Goal: Find contact information: Find contact information

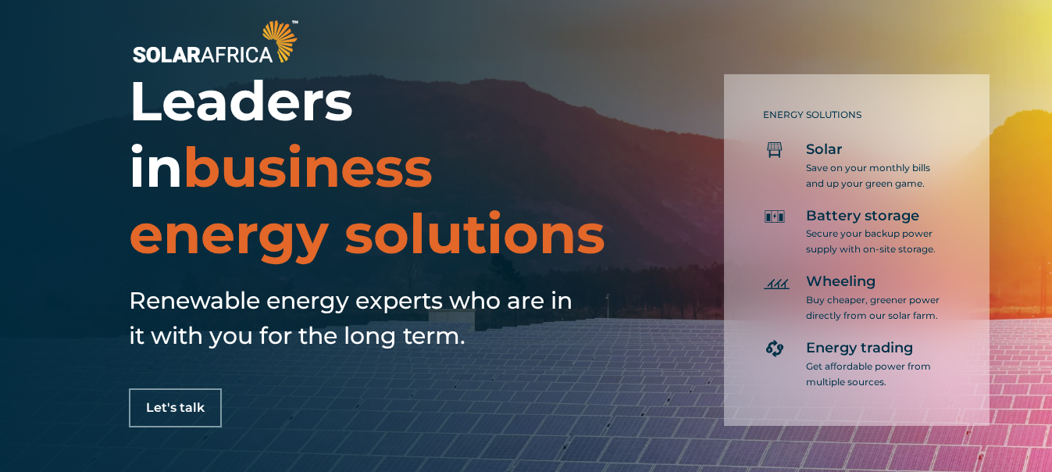
click at [674, 242] on div "ENERGY SOLUTIONS Solar Save on your monthly bills and up your green game. Batte…" at bounding box center [817, 240] width 367 height 371
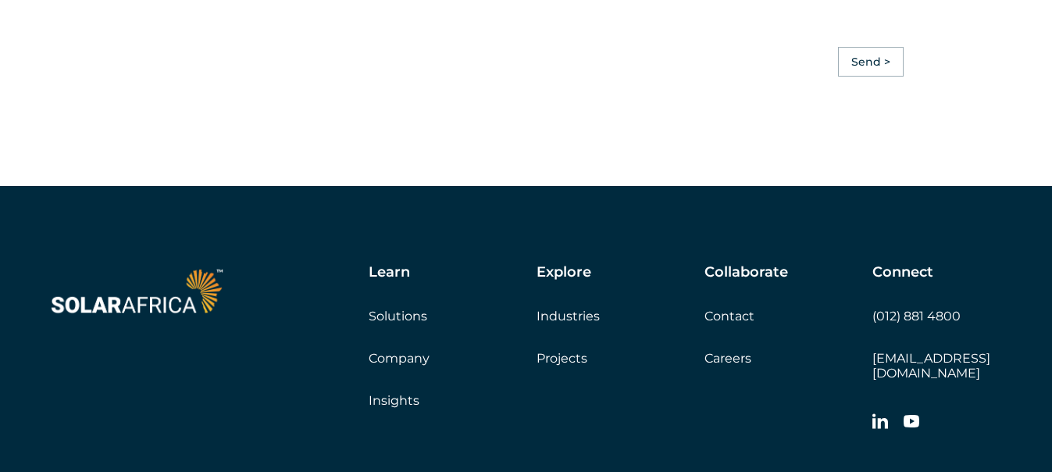
scroll to position [4368, 0]
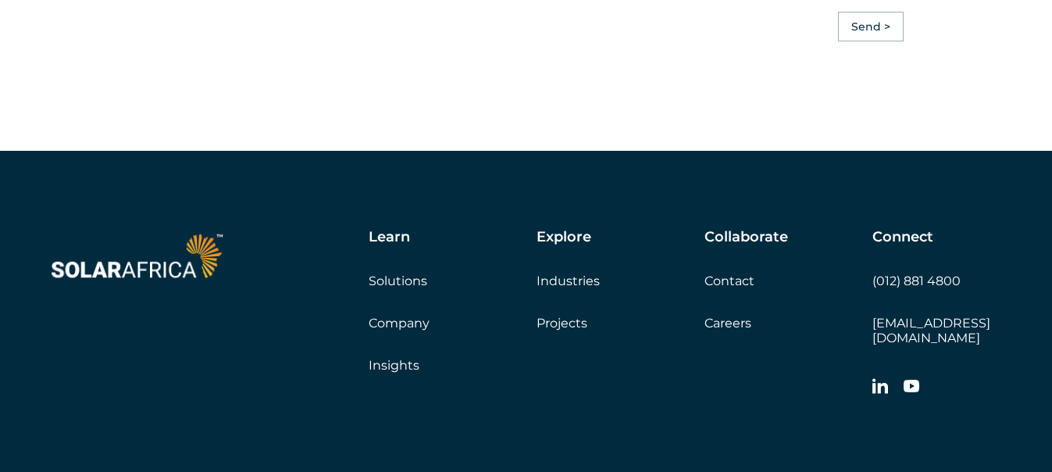
click at [729, 326] on link "Careers" at bounding box center [727, 322] width 47 height 15
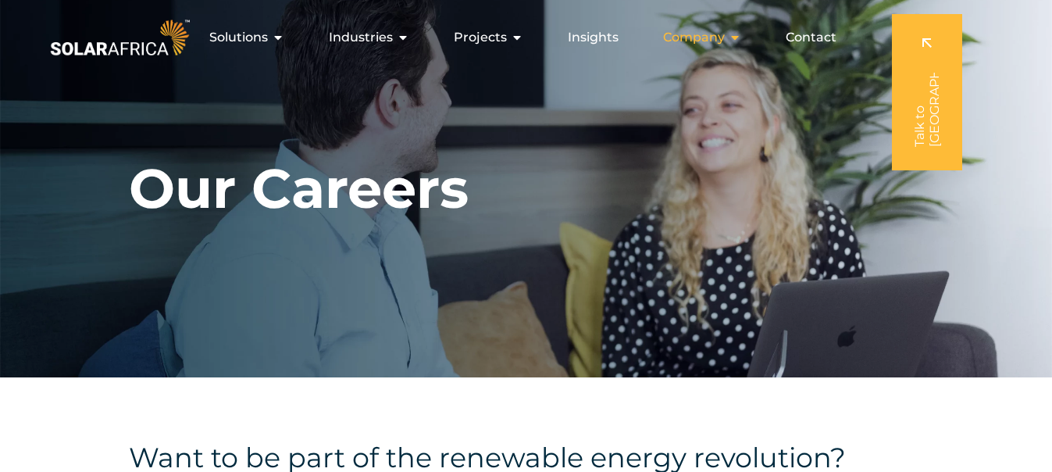
click at [735, 37] on icon "Menu" at bounding box center [735, 37] width 12 height 12
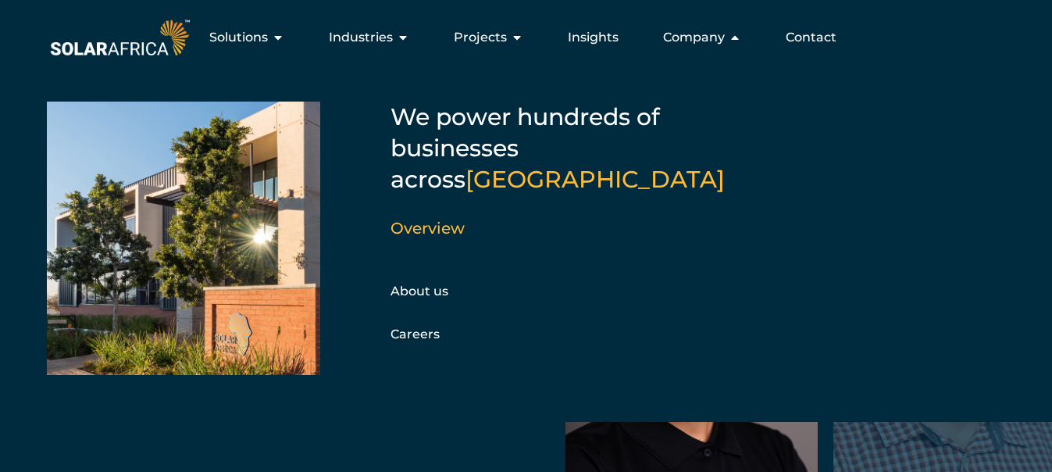
scroll to position [2360, 0]
click at [439, 283] on link "About us" at bounding box center [419, 290] width 58 height 15
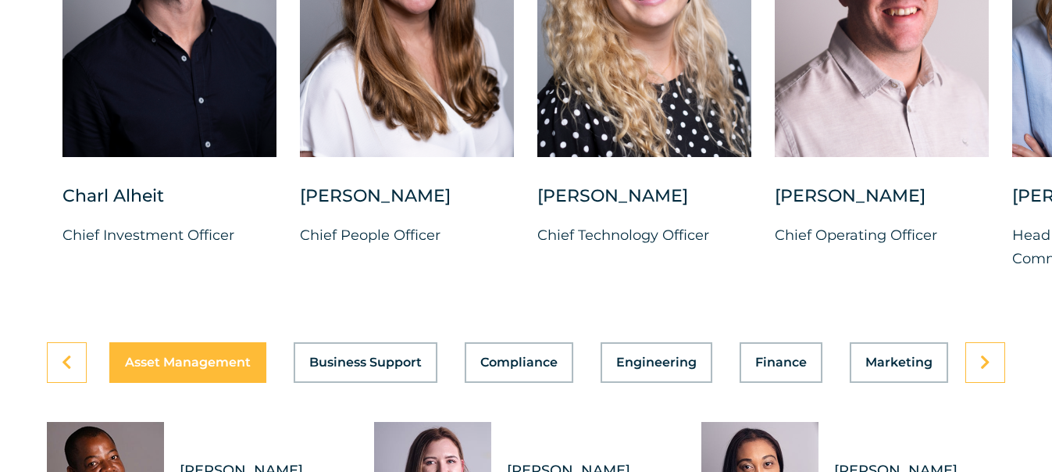
scroll to position [4143, 0]
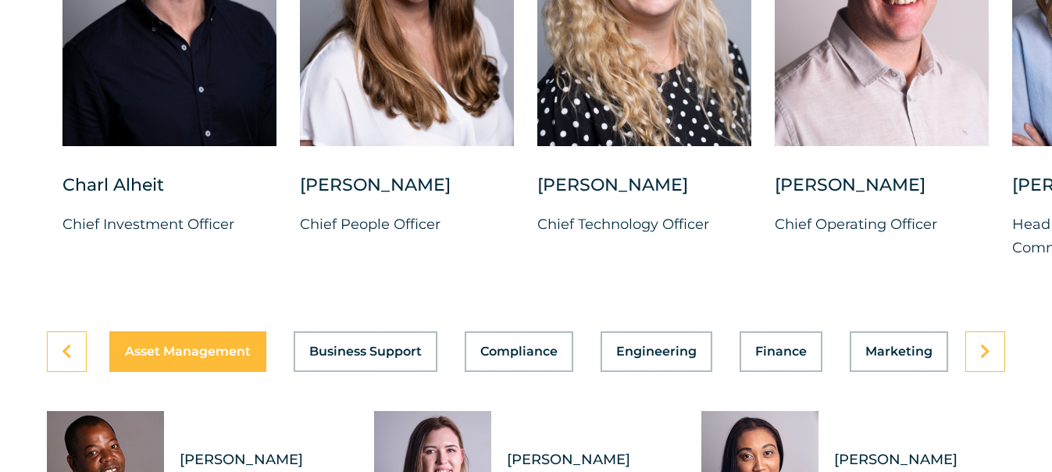
drag, startPoint x: 0, startPoint y: 0, endPoint x: 992, endPoint y: 324, distance: 1043.3
click at [991, 372] on link at bounding box center [985, 351] width 40 height 41
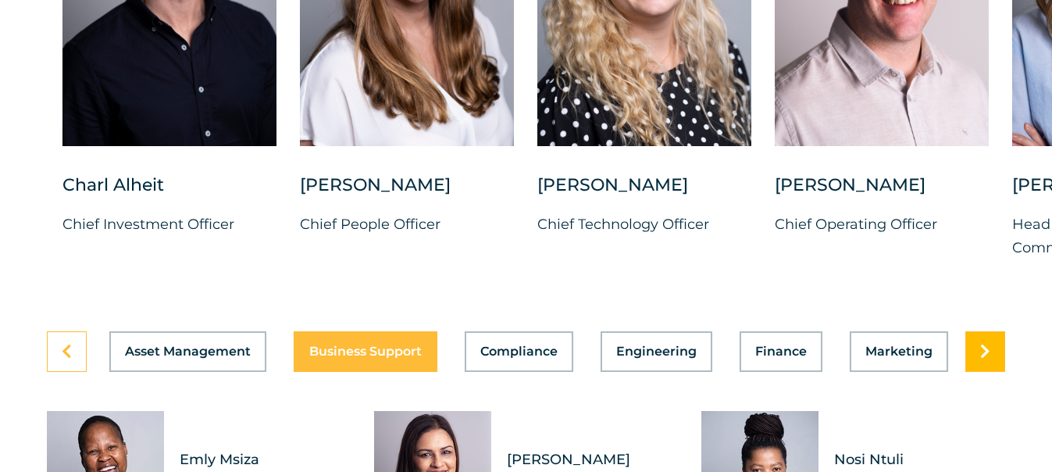
click at [991, 372] on link at bounding box center [985, 351] width 40 height 41
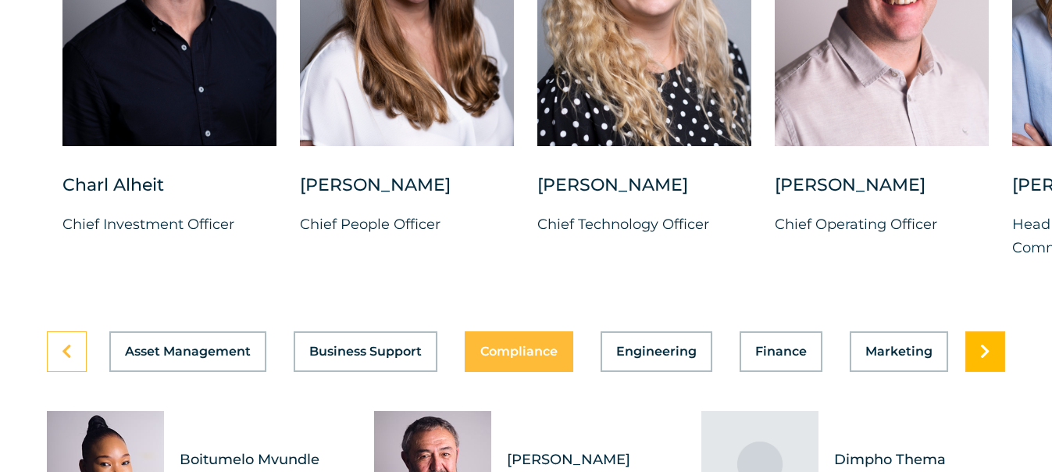
click at [991, 372] on link at bounding box center [985, 351] width 40 height 41
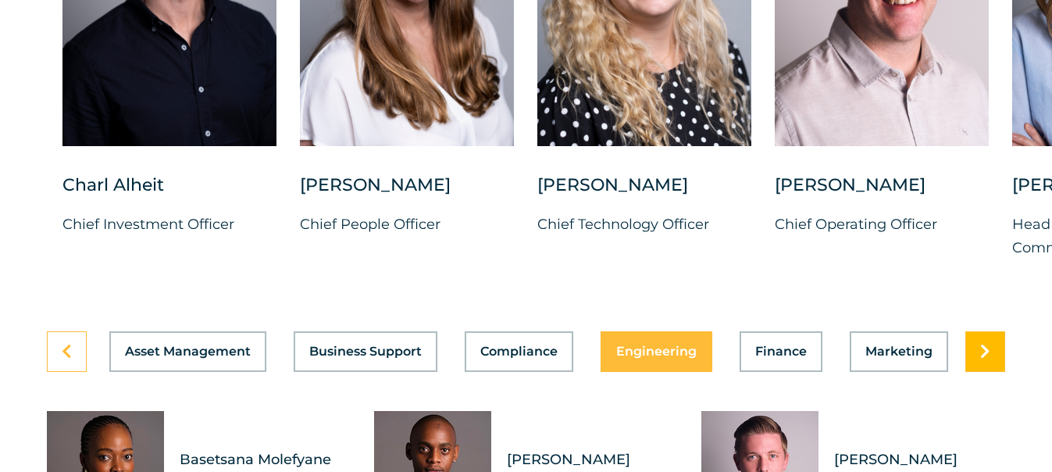
click at [991, 372] on link at bounding box center [985, 351] width 40 height 41
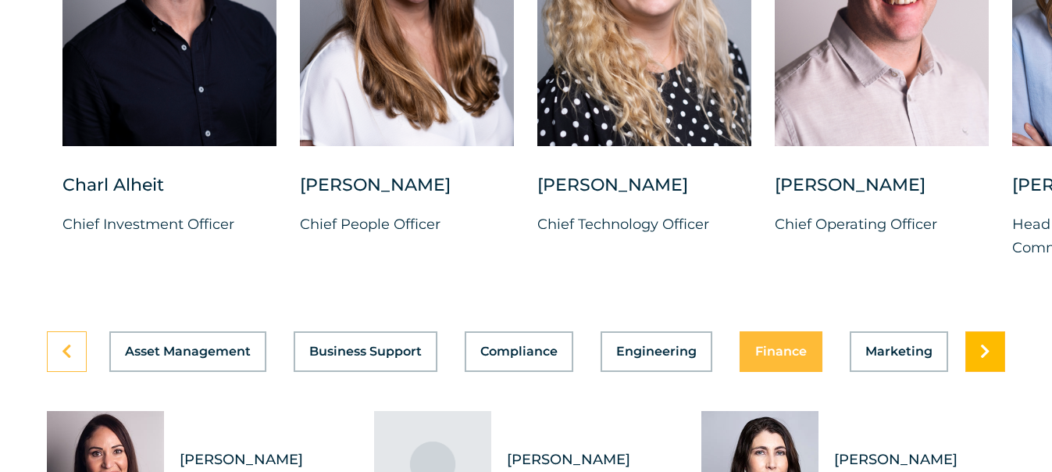
click at [991, 372] on link at bounding box center [985, 351] width 40 height 41
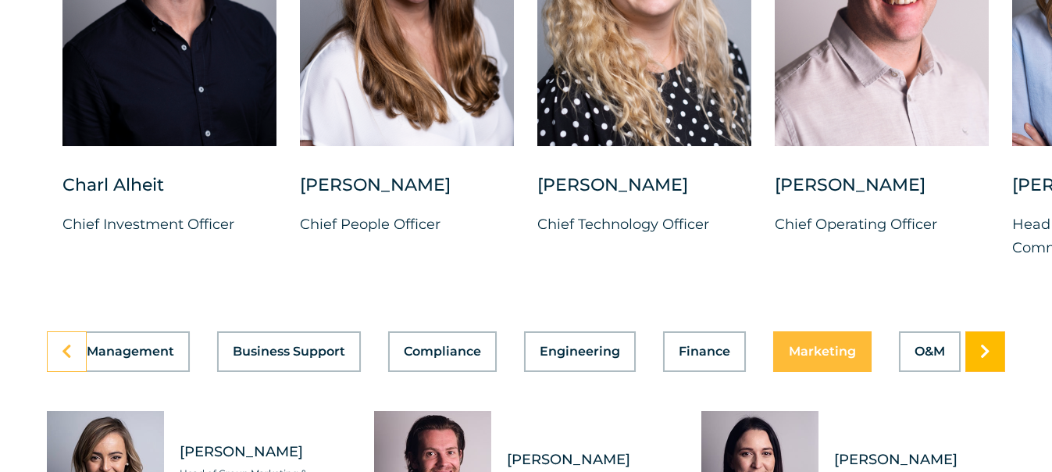
click at [992, 372] on link at bounding box center [985, 351] width 40 height 41
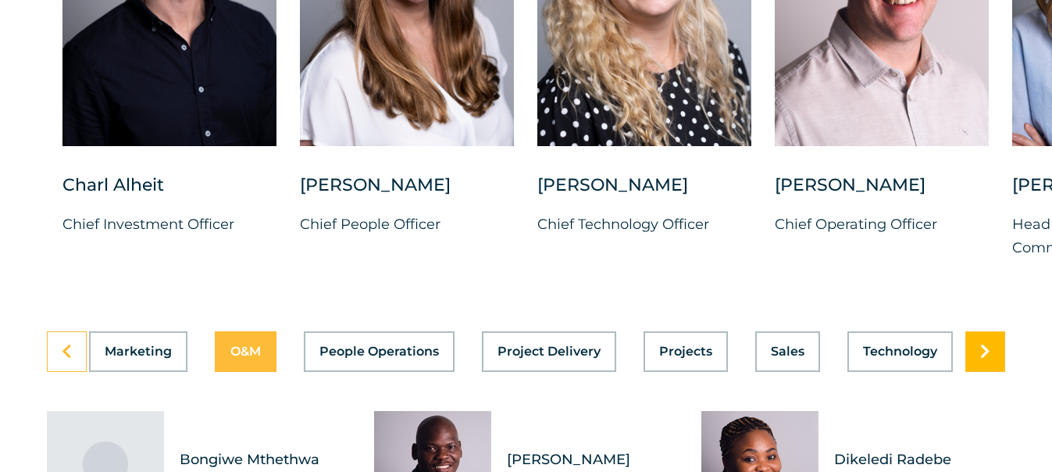
scroll to position [0, 768]
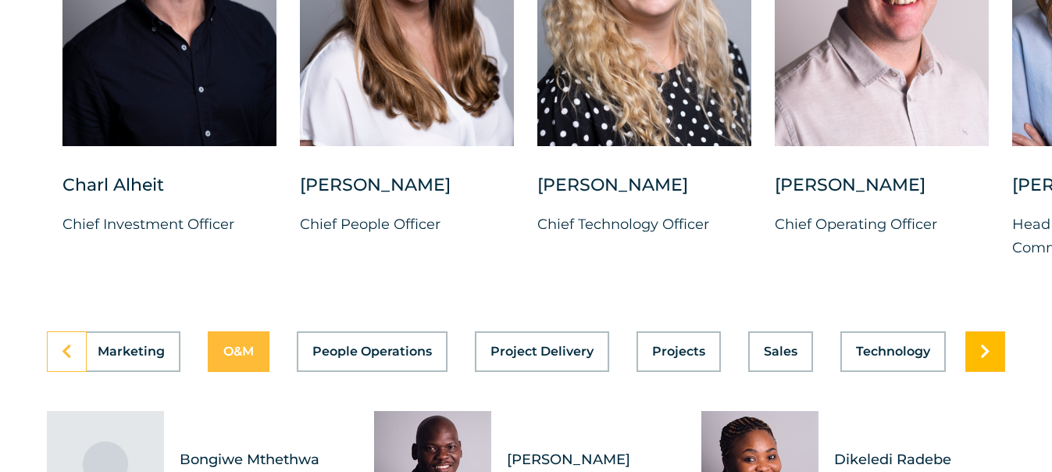
click at [991, 372] on link at bounding box center [985, 351] width 40 height 41
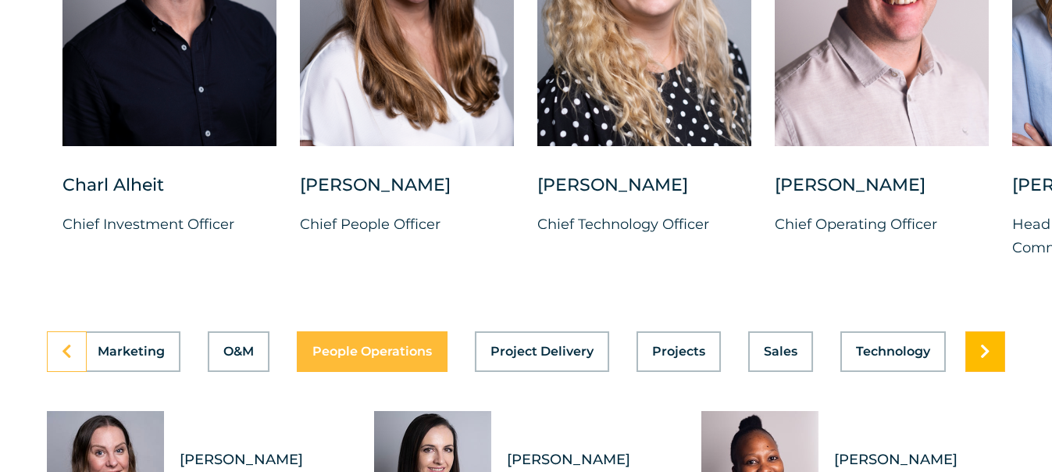
click at [991, 372] on link at bounding box center [985, 351] width 40 height 41
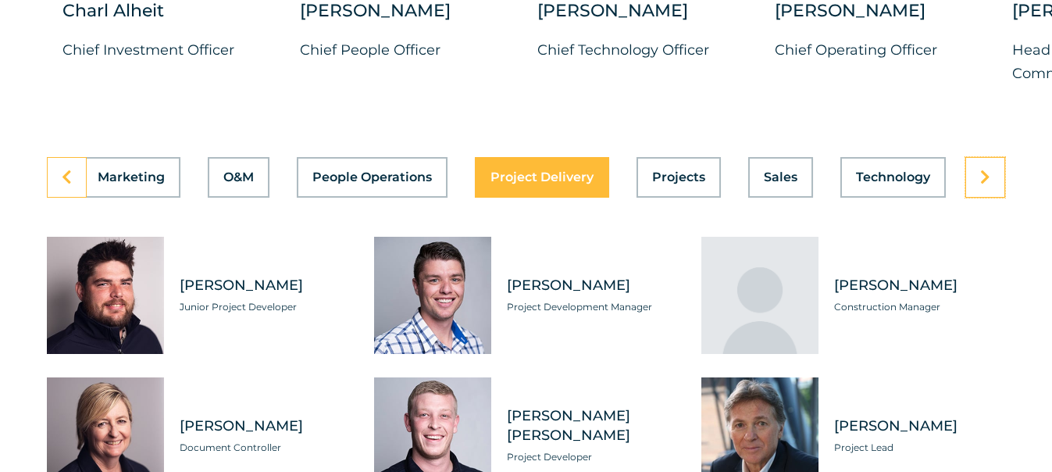
scroll to position [4328, 0]
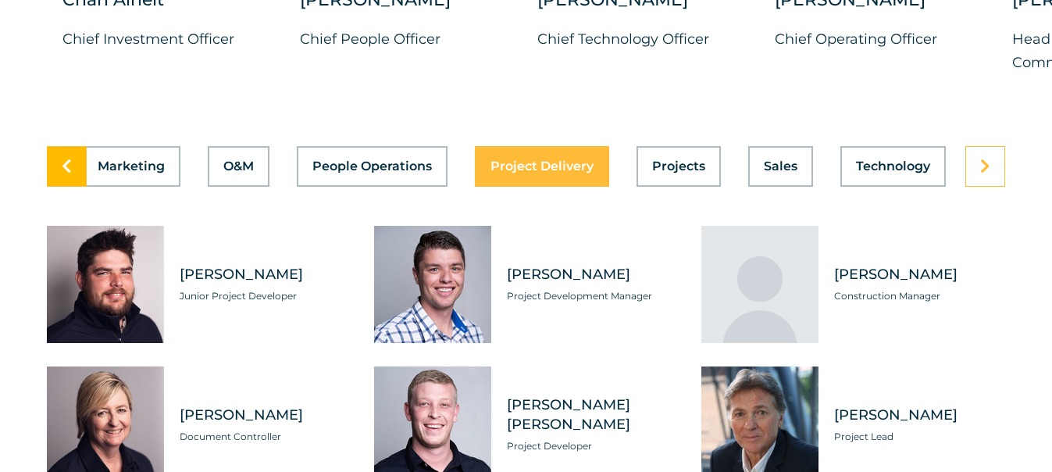
click at [79, 187] on link at bounding box center [67, 166] width 40 height 41
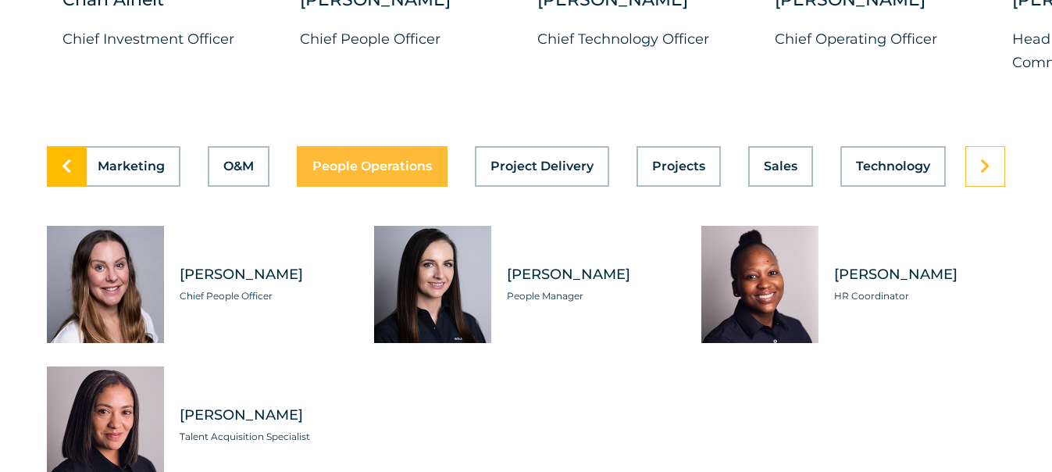
scroll to position [0, 768]
click at [79, 187] on link at bounding box center [67, 166] width 40 height 41
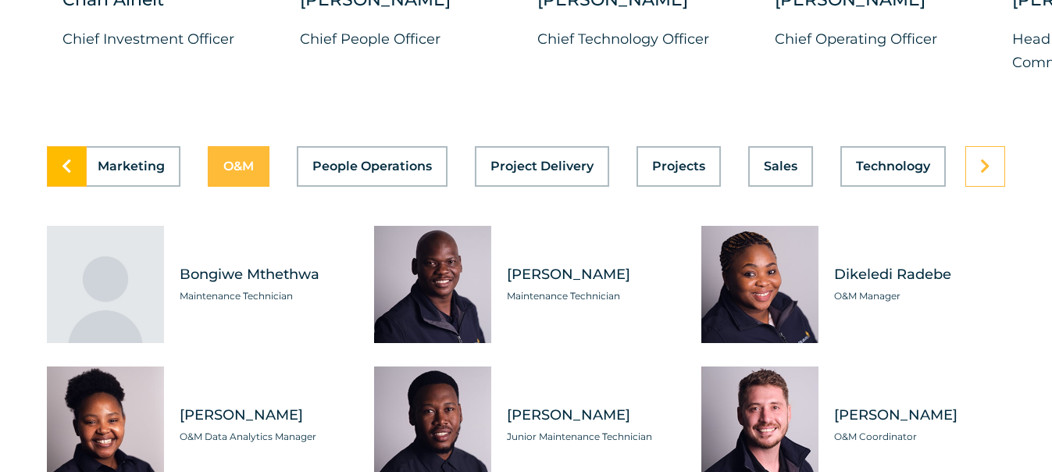
click at [79, 187] on link at bounding box center [67, 166] width 40 height 41
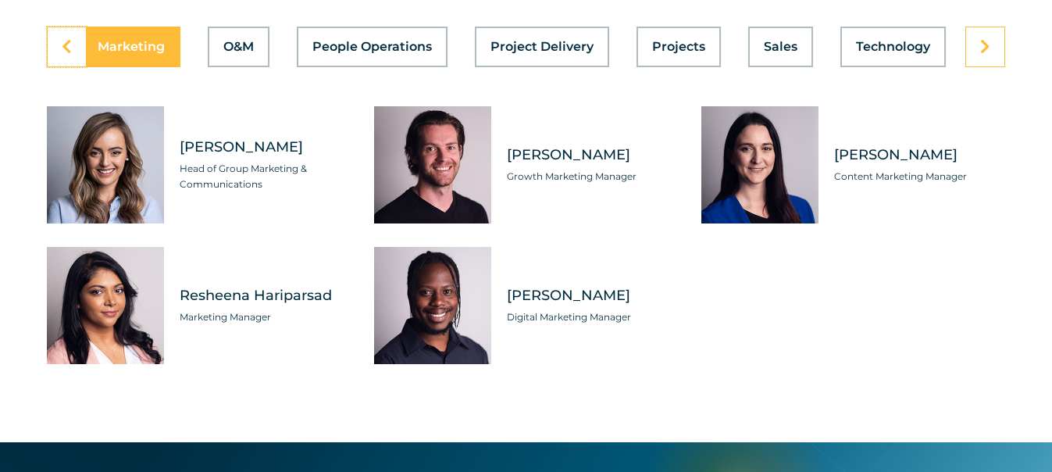
scroll to position [4459, 0]
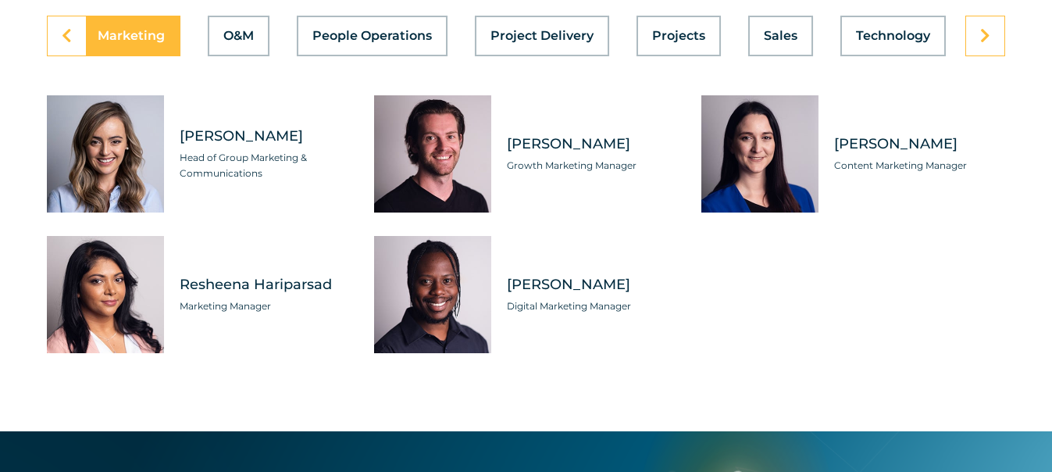
click at [234, 294] on span "Resheena Hariparsad" at bounding box center [265, 285] width 171 height 20
drag, startPoint x: 584, startPoint y: 173, endPoint x: 508, endPoint y: 176, distance: 76.6
click at [508, 154] on span "[PERSON_NAME]" at bounding box center [592, 144] width 171 height 20
copy span "[PERSON_NAME]"
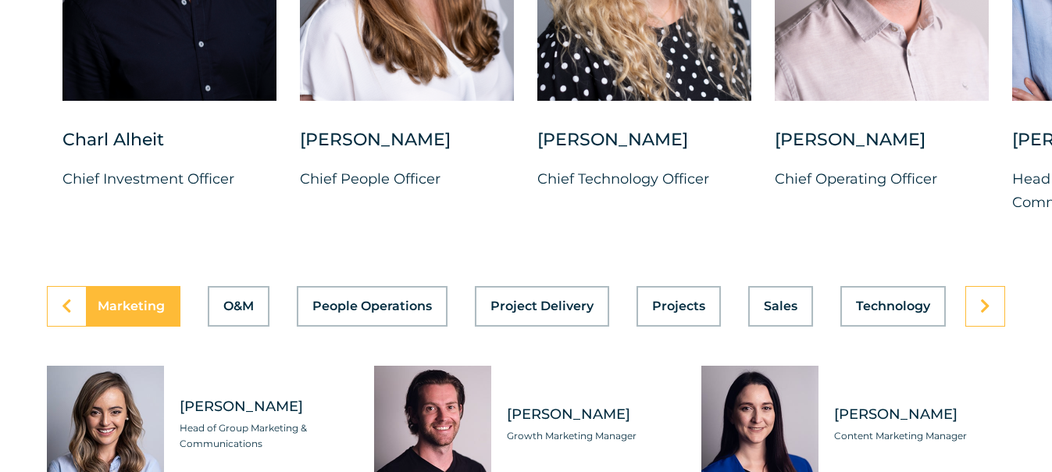
scroll to position [4221, 0]
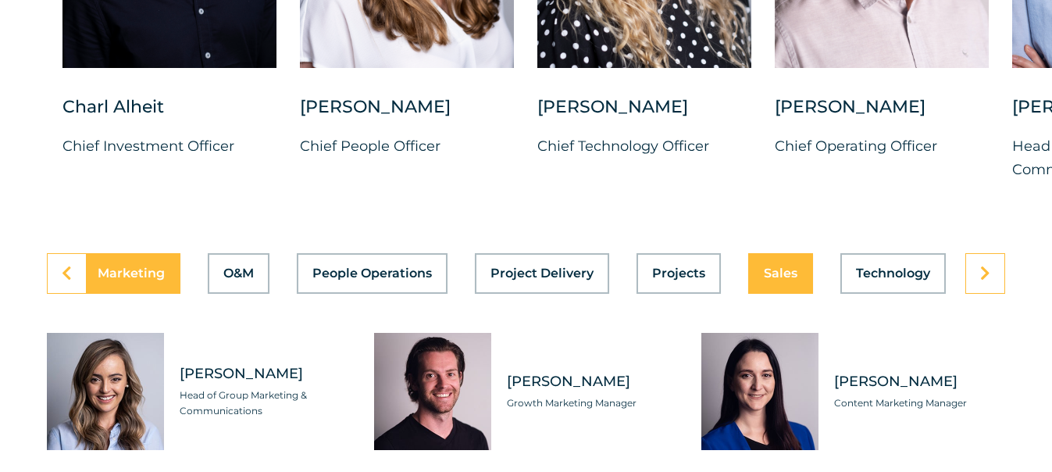
click at [758, 294] on button "Sales" at bounding box center [780, 273] width 65 height 41
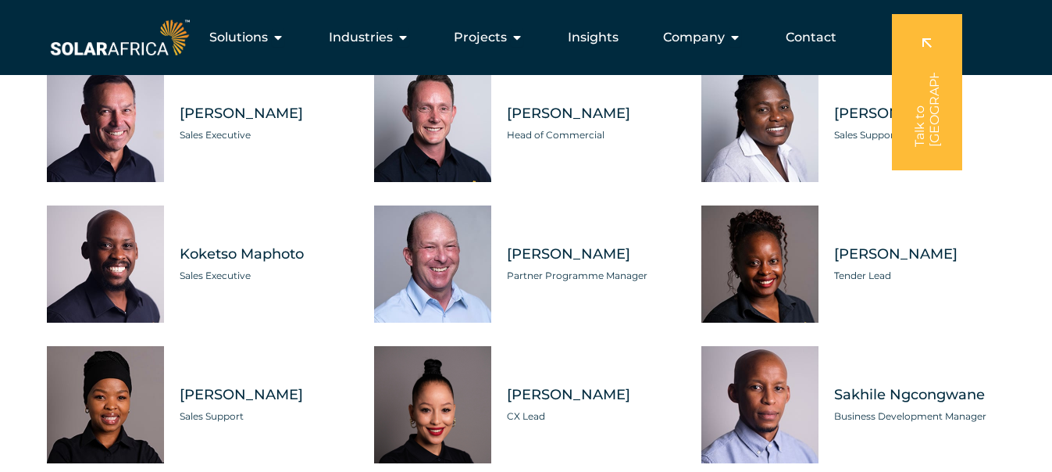
scroll to position [4431, 0]
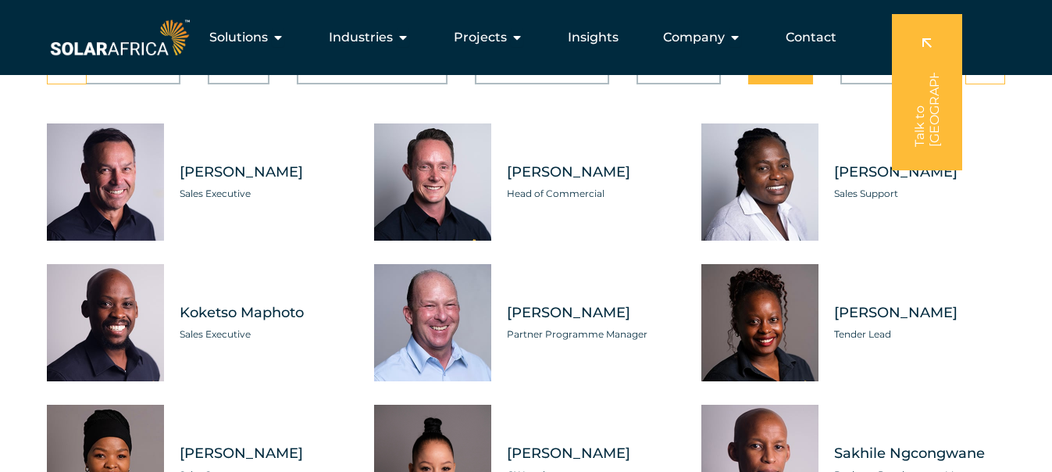
drag, startPoint x: 604, startPoint y: 207, endPoint x: 512, endPoint y: 198, distance: 92.6
click at [508, 182] on span "[PERSON_NAME]" at bounding box center [592, 172] width 171 height 20
copy span "[PERSON_NAME]"
click at [150, 84] on button "Marketing" at bounding box center [131, 64] width 98 height 41
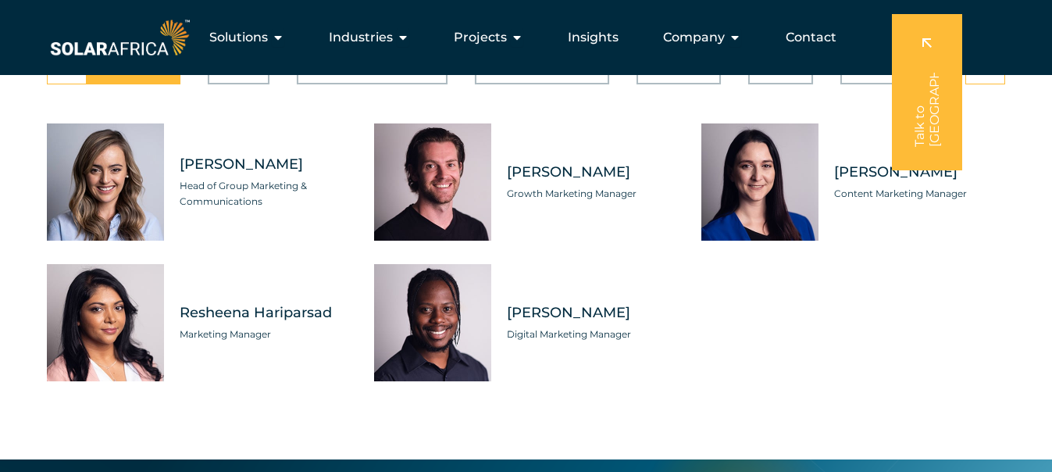
scroll to position [0, 768]
click at [772, 70] on span "Sales" at bounding box center [781, 64] width 34 height 12
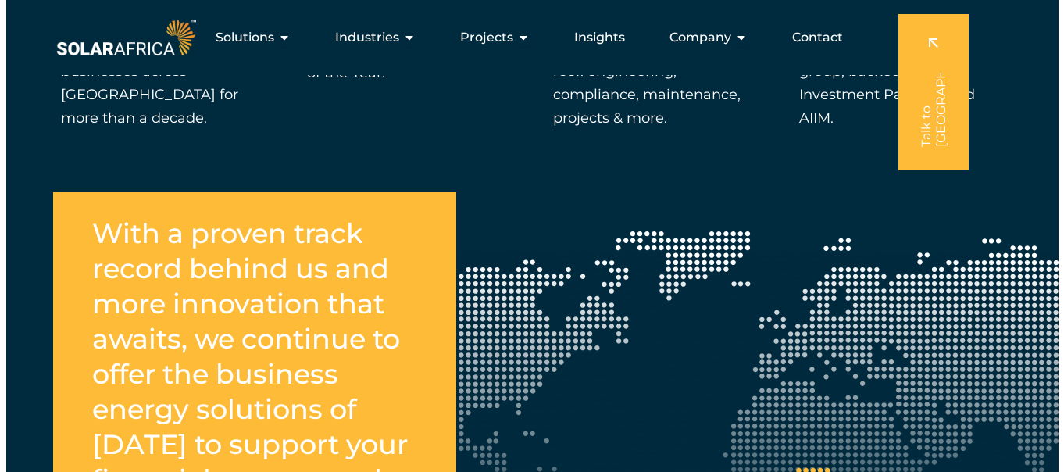
scroll to position [2181, 0]
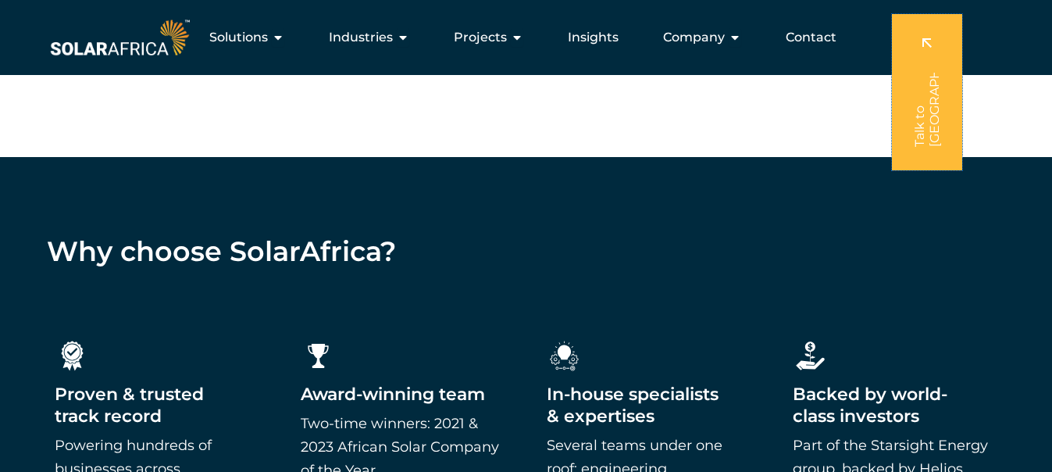
click at [926, 131] on link at bounding box center [927, 92] width 70 height 156
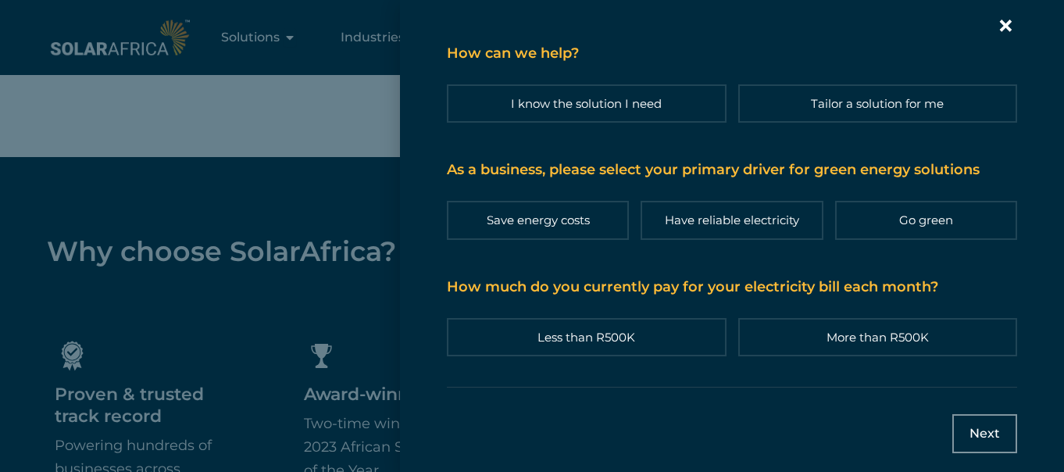
scroll to position [14, 0]
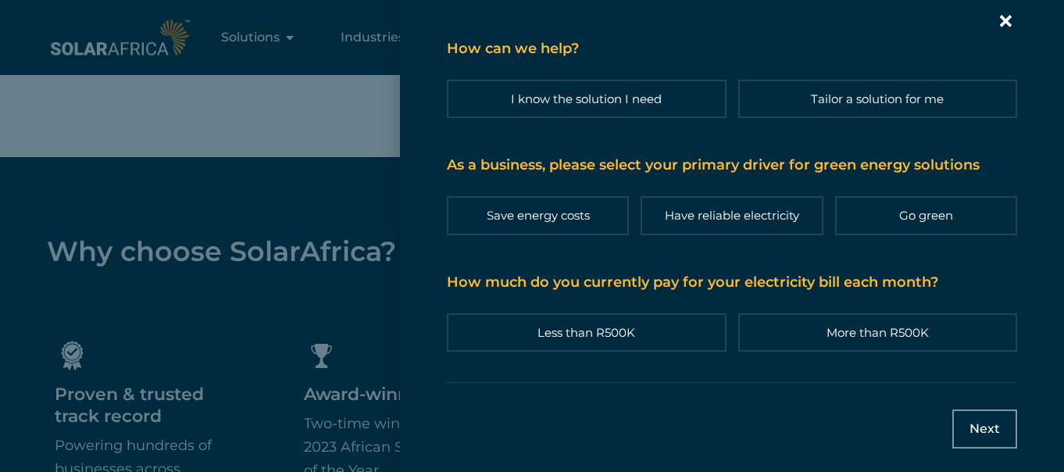
click at [966, 423] on input "Next" at bounding box center [984, 428] width 65 height 39
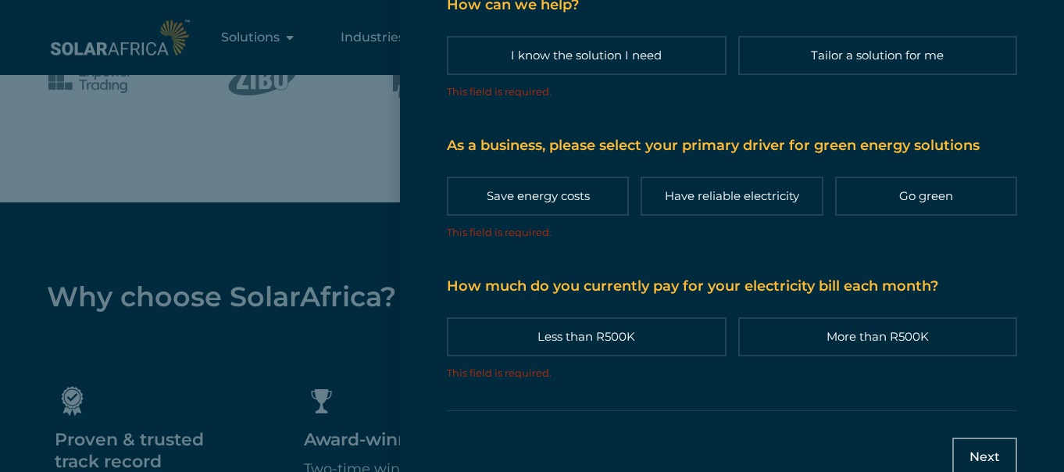
scroll to position [225, 0]
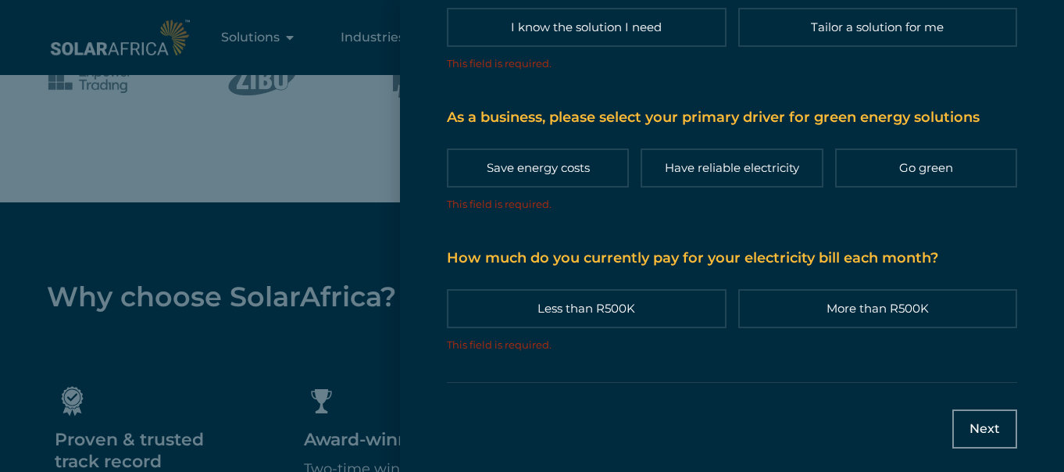
click at [266, 388] on div "Contact form | Slide-in" at bounding box center [532, 236] width 1064 height 472
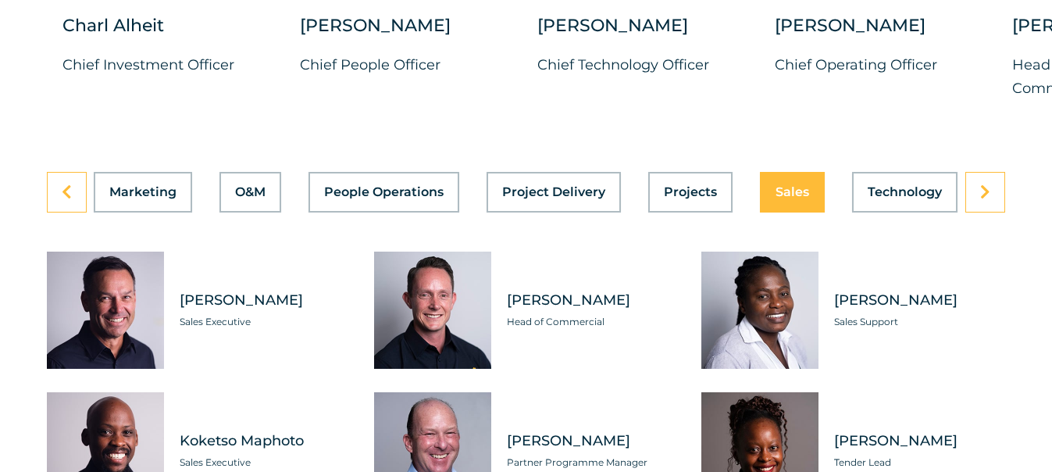
scroll to position [6146, 0]
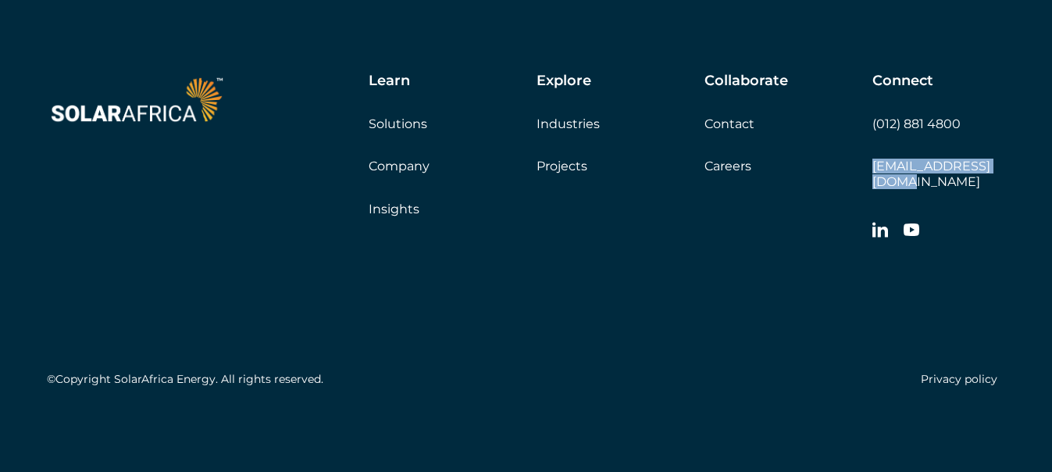
drag, startPoint x: 1003, startPoint y: 184, endPoint x: 873, endPoint y: 182, distance: 130.4
click at [873, 182] on div "Connect (012) 881 4800 [EMAIL_ADDRESS][DOMAIN_NAME]" at bounding box center [938, 160] width 133 height 175
copy link "[EMAIL_ADDRESS][DOMAIN_NAME]"
